Goal: Transaction & Acquisition: Obtain resource

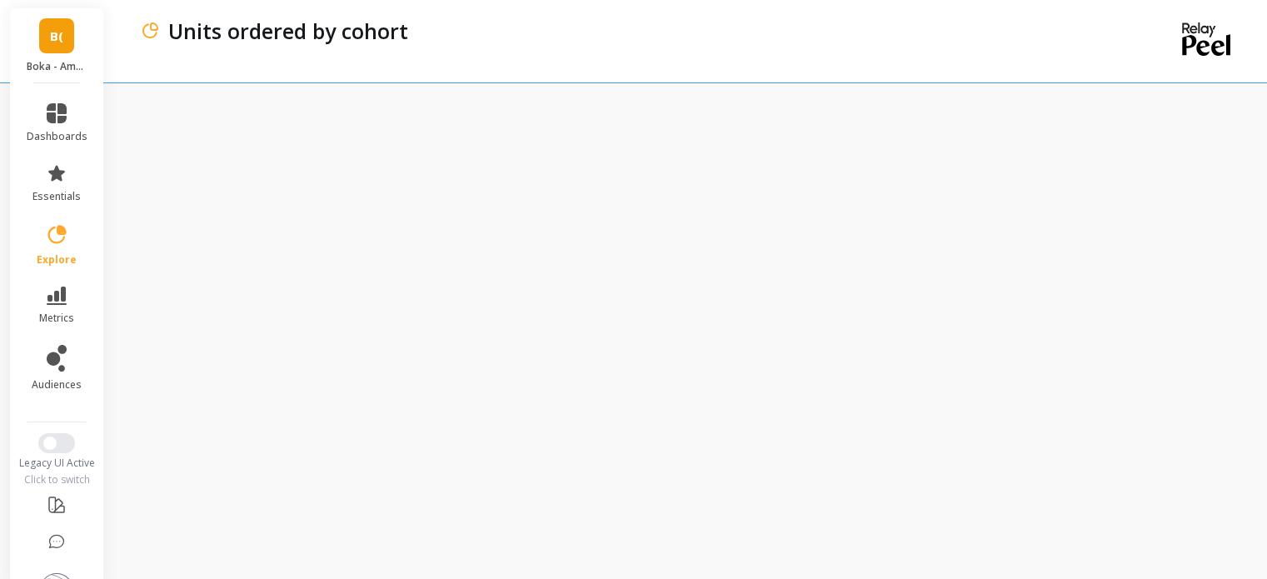
scroll to position [17, 0]
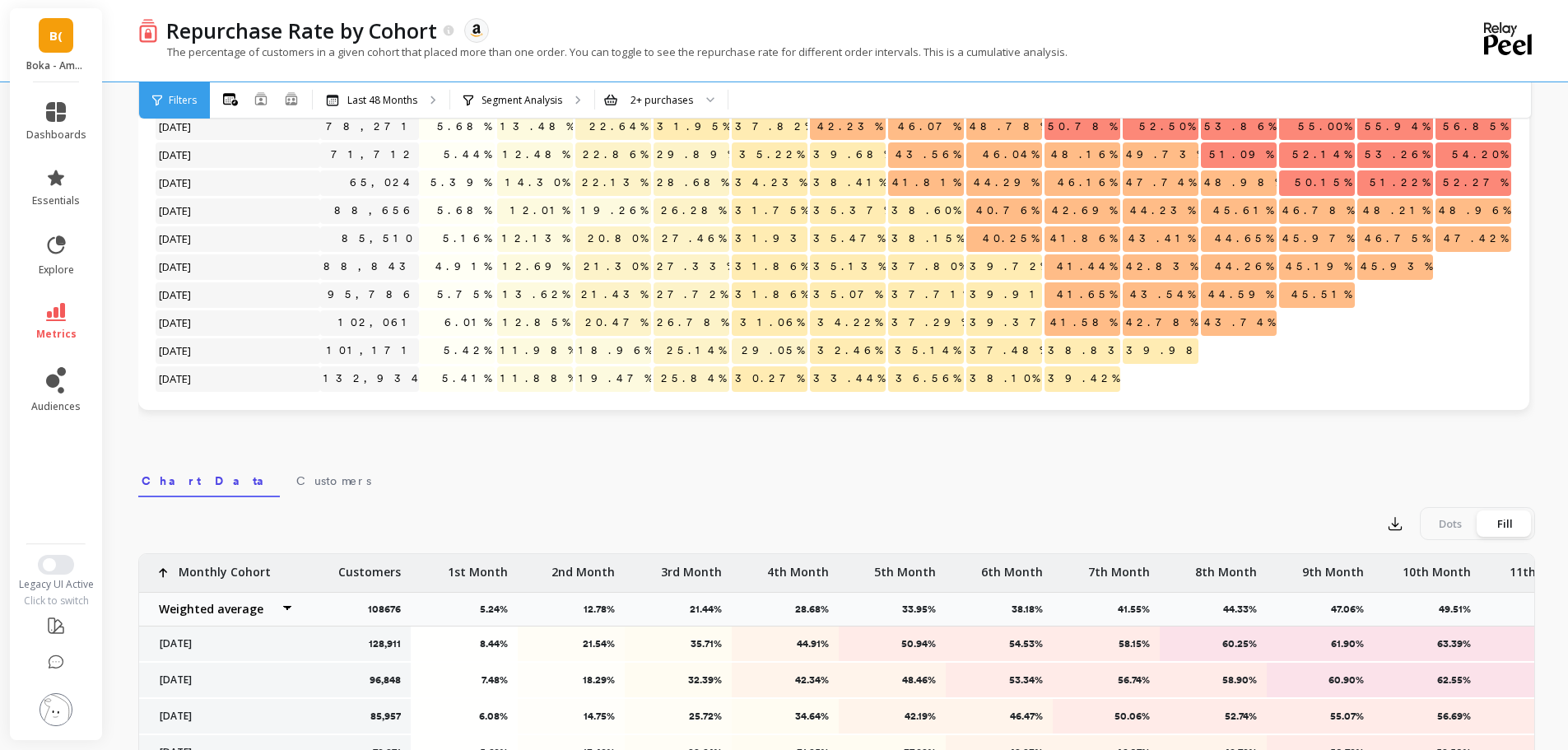
scroll to position [208, 0]
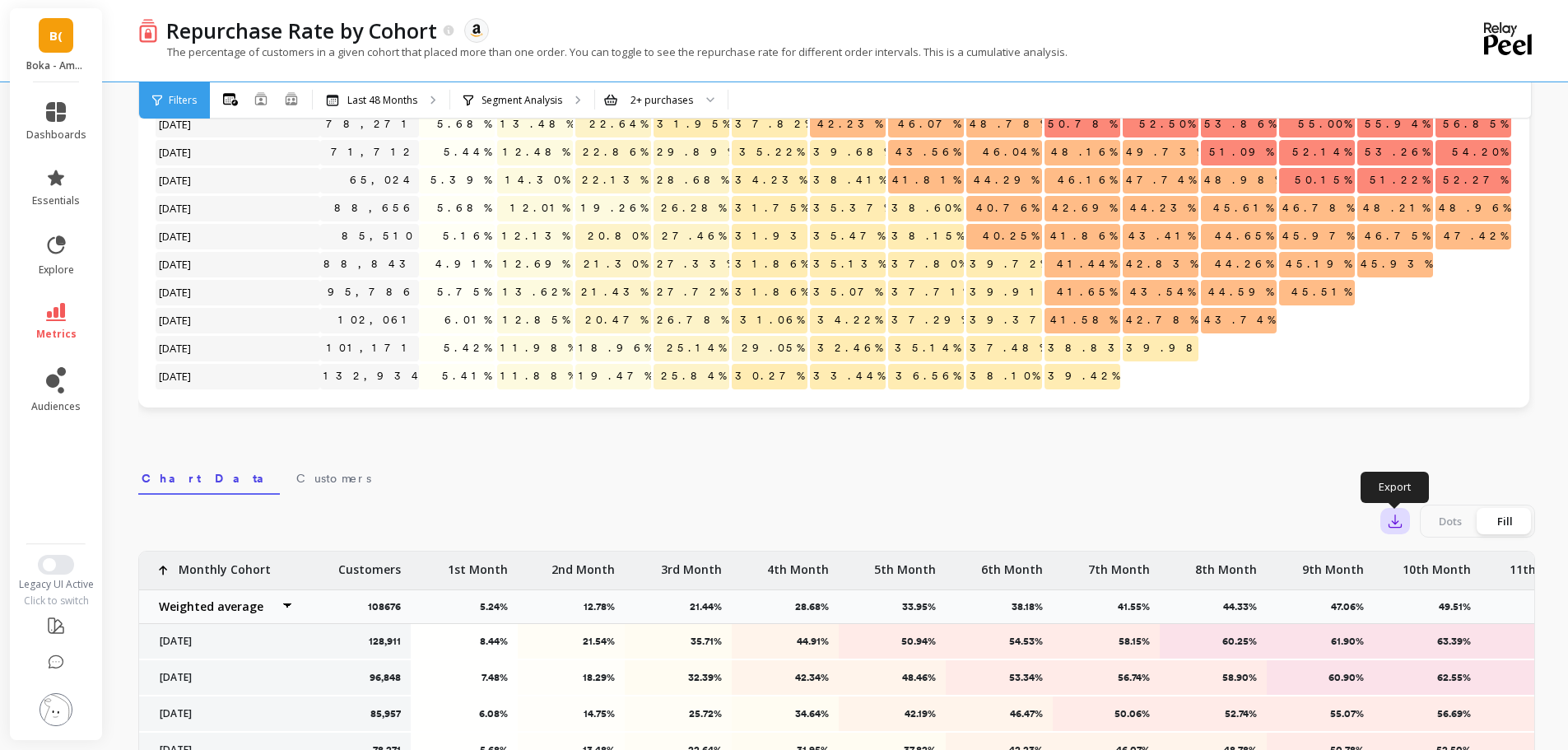
click at [1391, 532] on button "button" at bounding box center [1396, 521] width 30 height 27
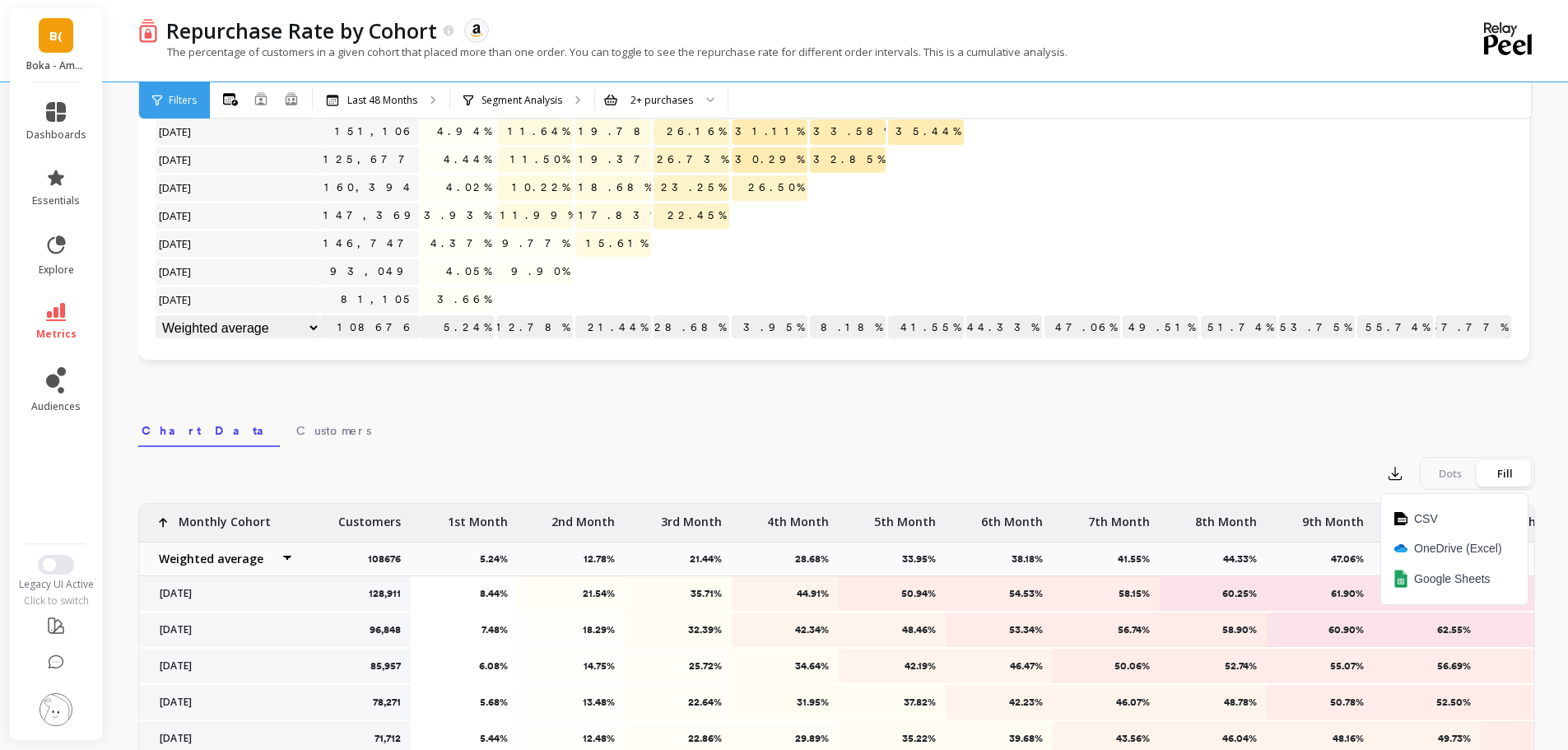
scroll to position [257, 0]
click at [1449, 583] on span "Google Sheets" at bounding box center [1452, 576] width 76 height 17
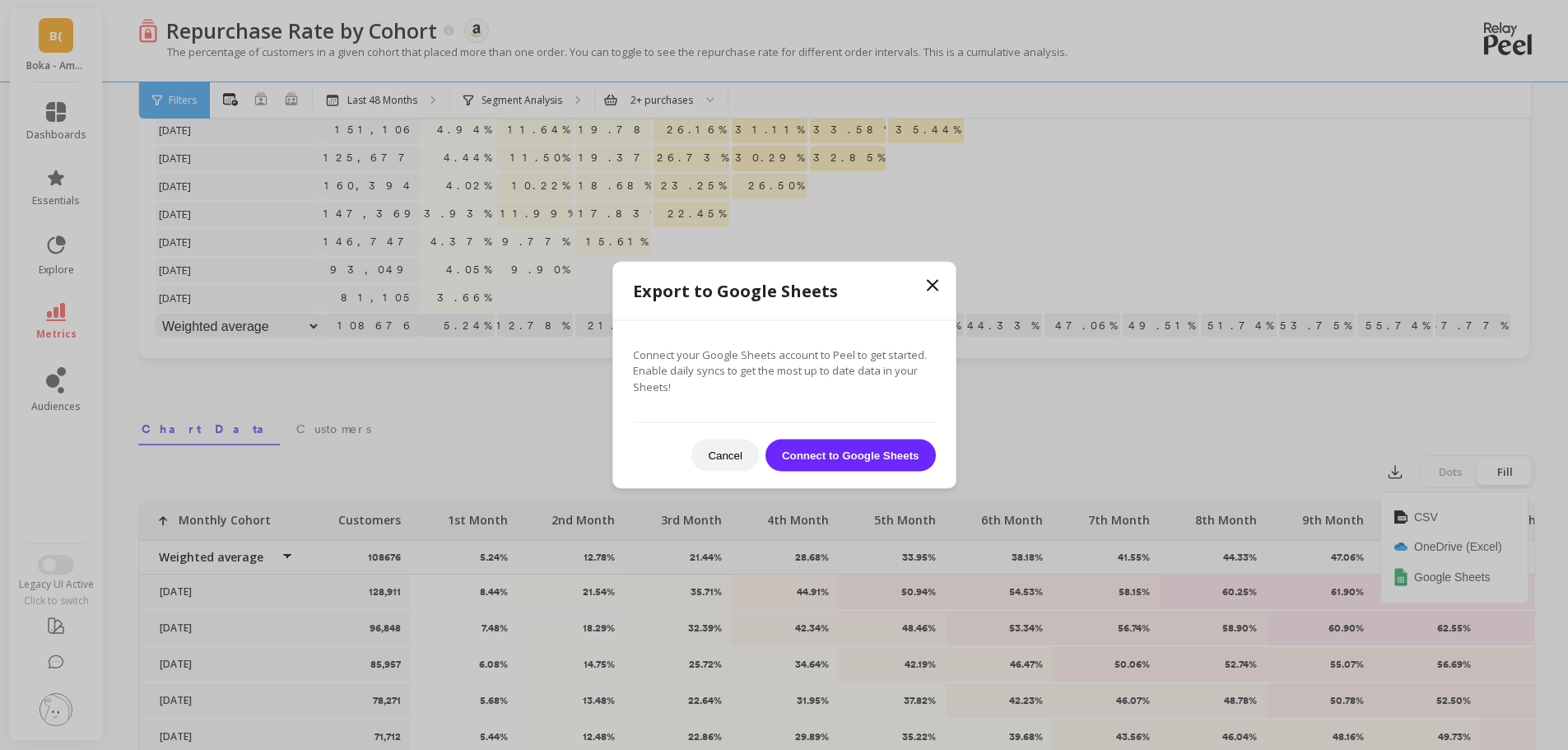
click at [935, 278] on icon at bounding box center [933, 285] width 20 height 20
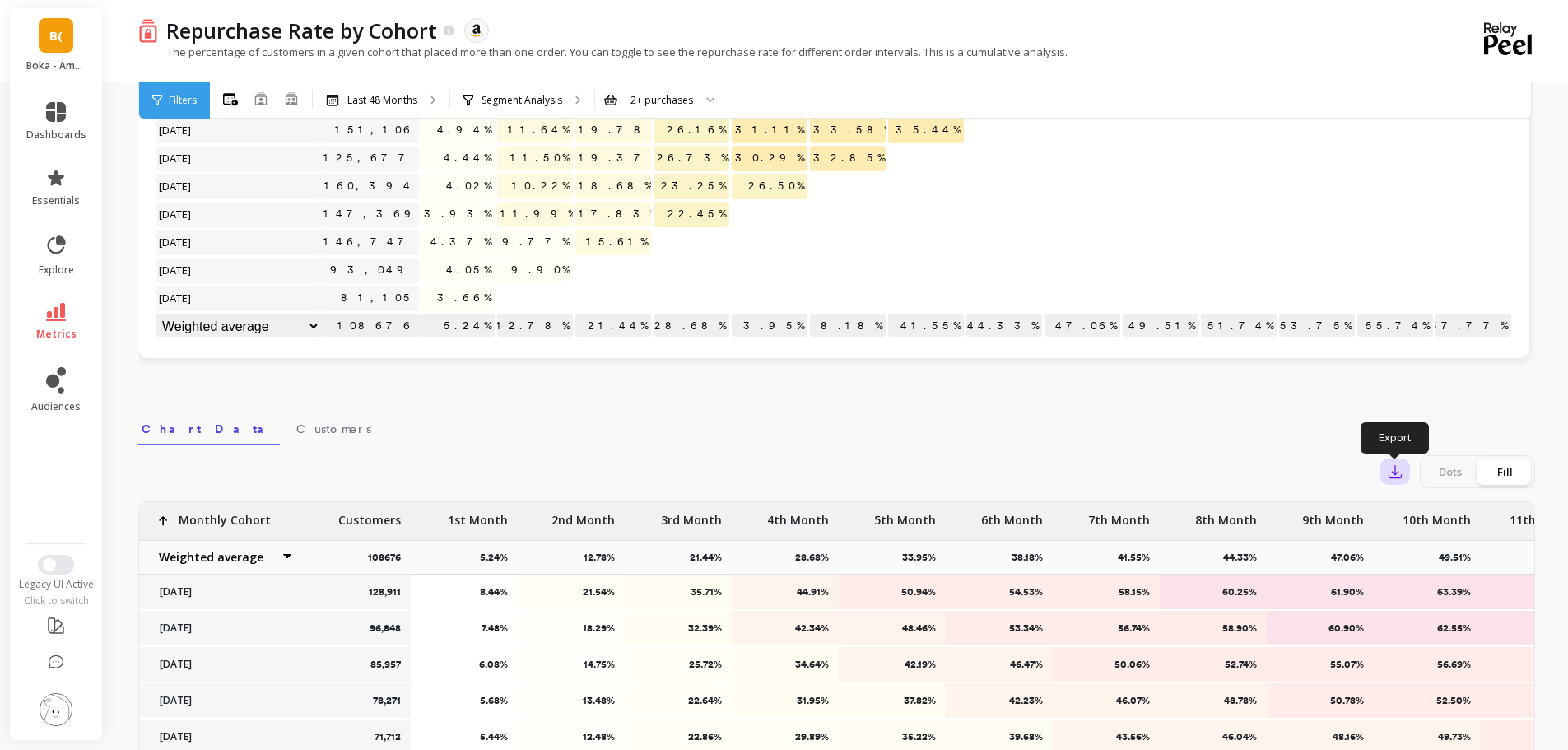
click at [1394, 474] on icon "button" at bounding box center [1395, 471] width 17 height 17
